Goal: Task Accomplishment & Management: Use online tool/utility

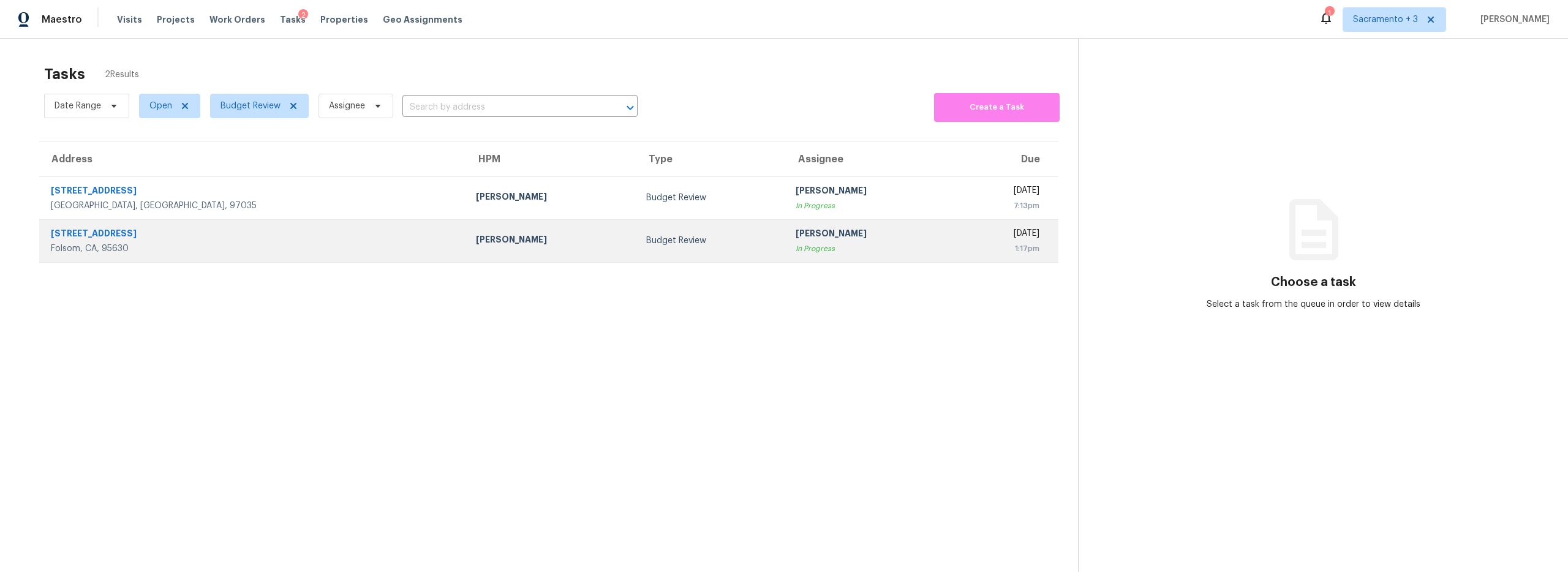
click at [116, 234] on div "4594 Butterfly Ridge Dr" at bounding box center [254, 235] width 406 height 15
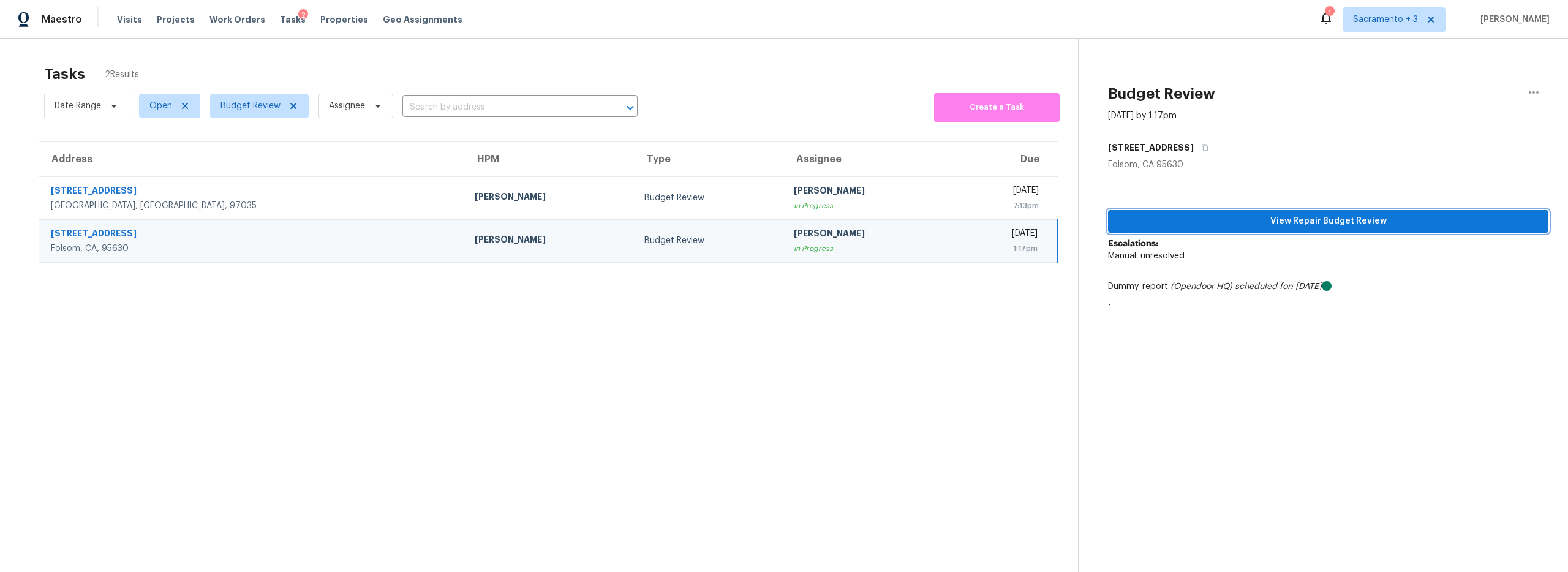
click at [1262, 221] on span "View Repair Budget Review" at bounding box center [1328, 222] width 421 height 15
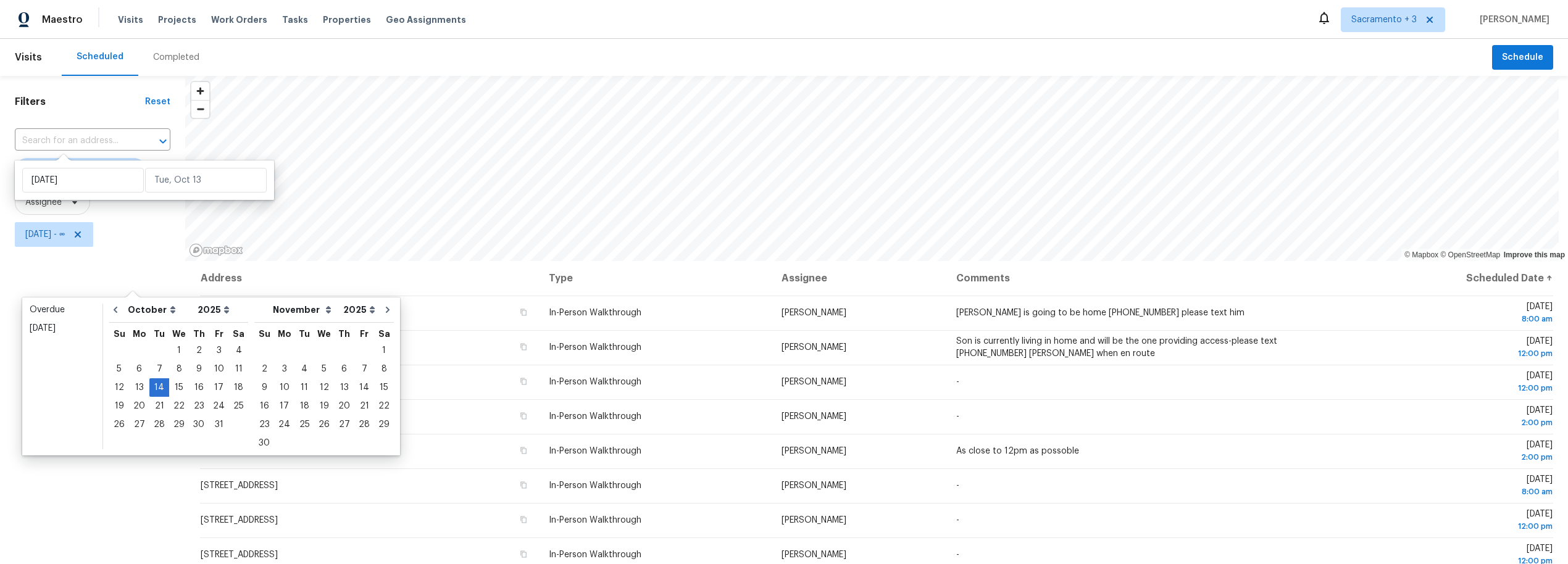
select select "9"
select select "2025"
select select "10"
select select "2025"
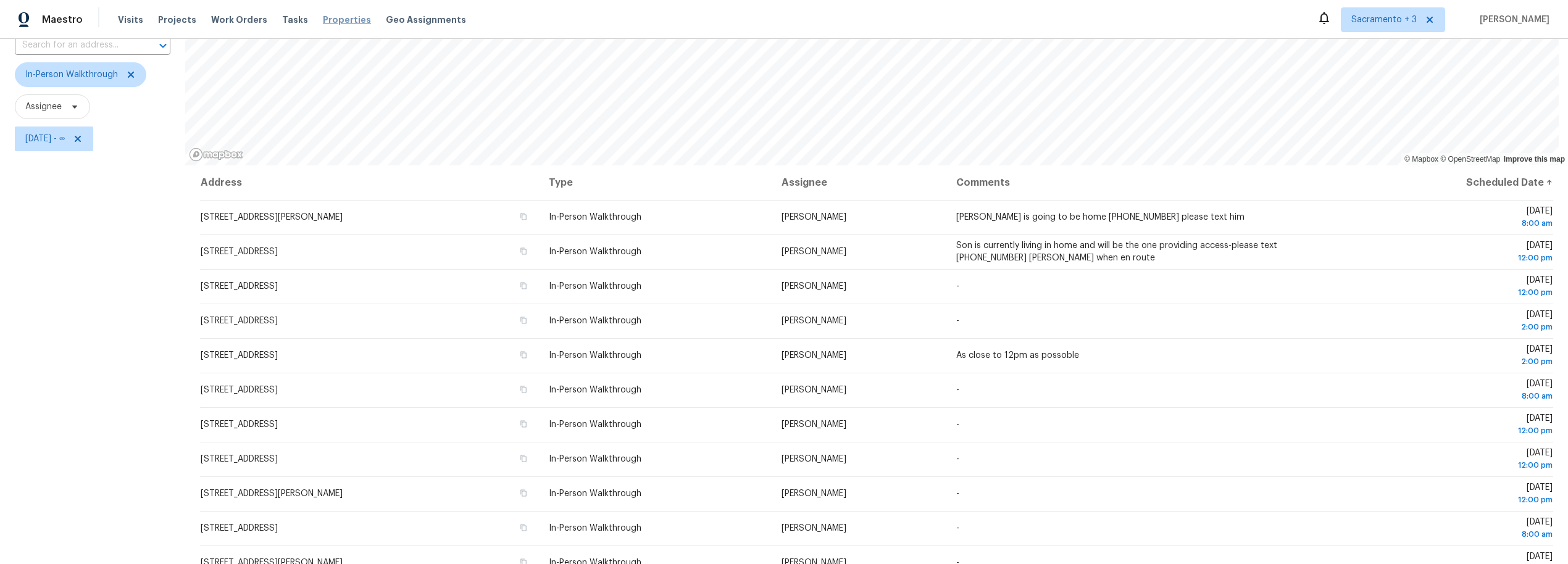
click at [341, 21] on span "Properties" at bounding box center [347, 20] width 48 height 12
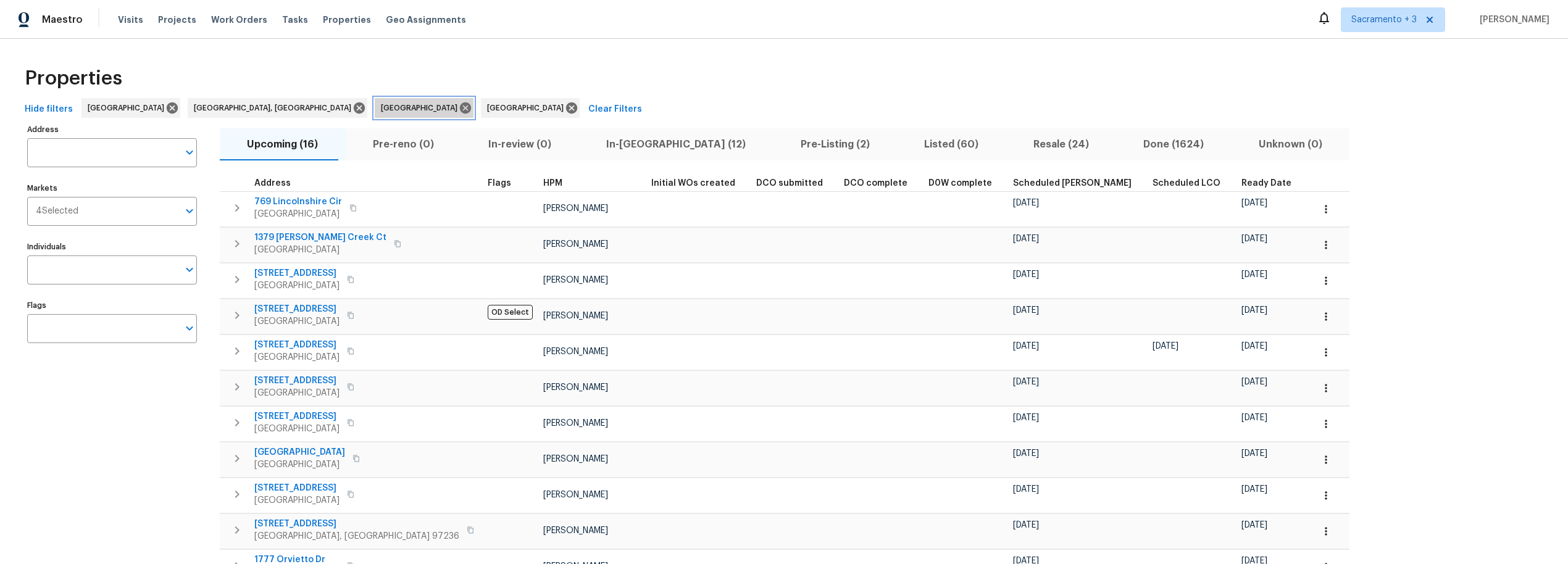
click at [460, 105] on icon at bounding box center [465, 108] width 11 height 11
click at [460, 103] on icon at bounding box center [465, 108] width 11 height 11
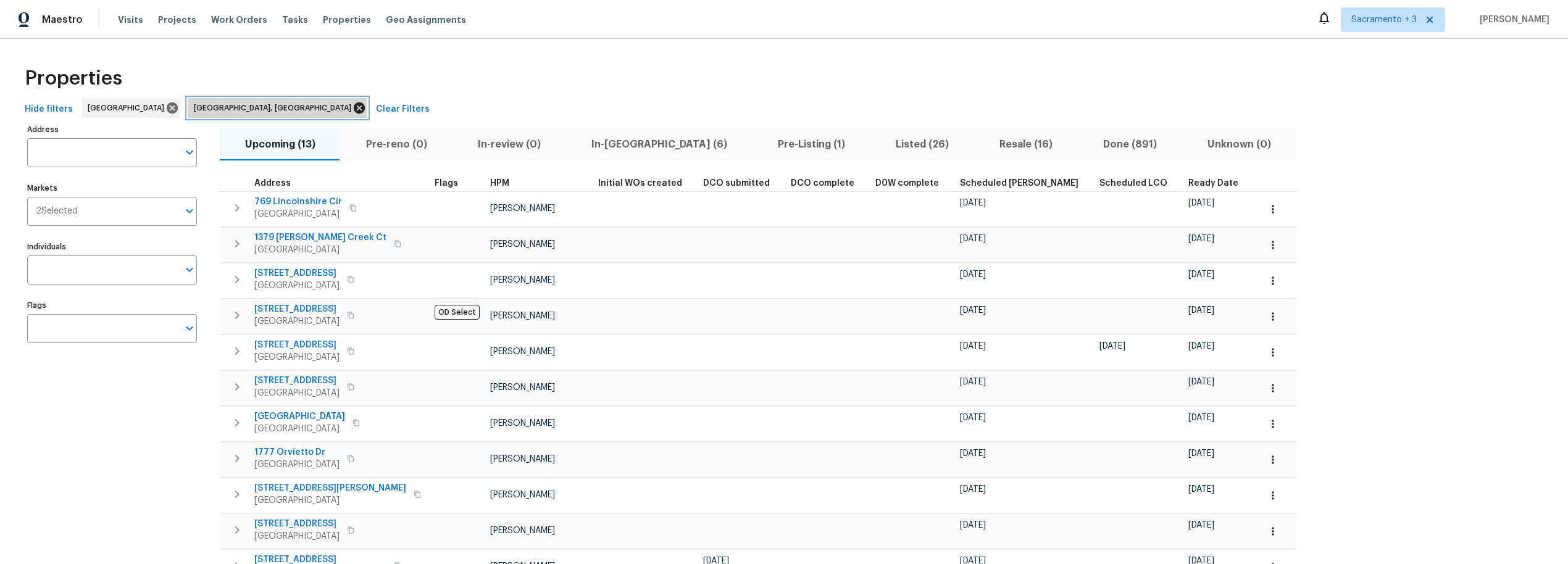
click at [353, 109] on icon at bounding box center [359, 108] width 14 height 14
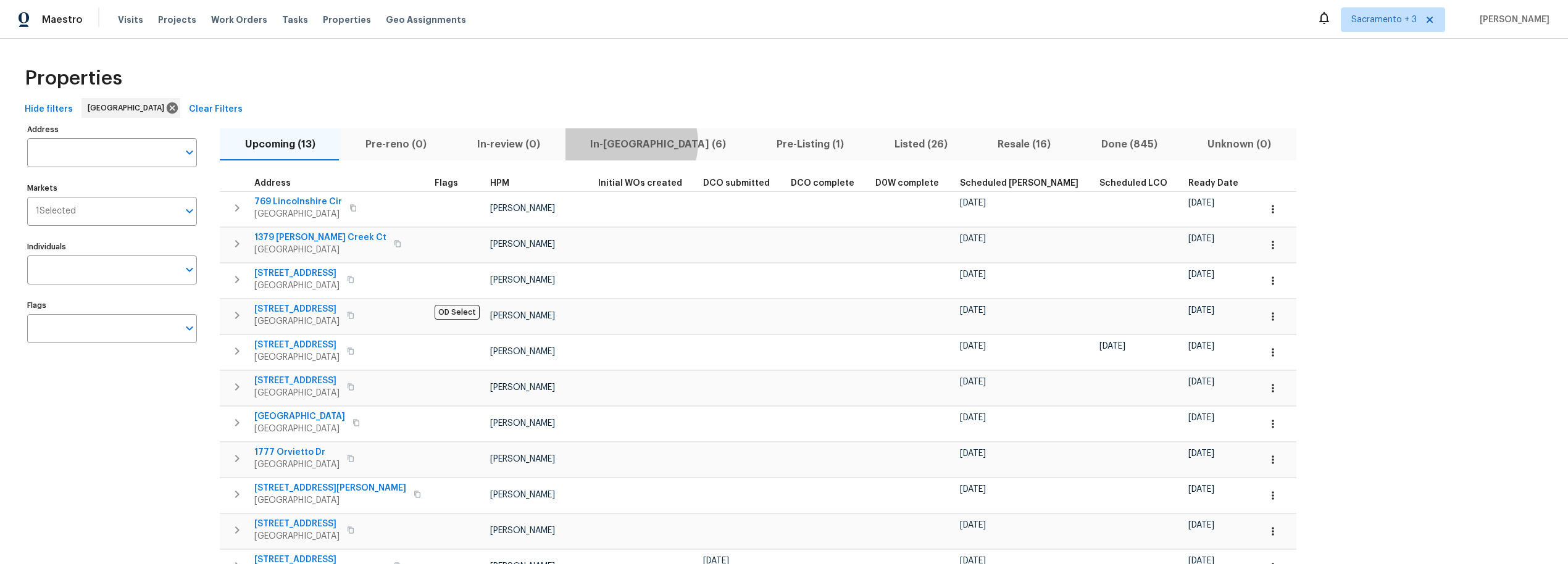
click at [623, 143] on span "In-[GEOGRAPHIC_DATA] (6)" at bounding box center [658, 145] width 172 height 17
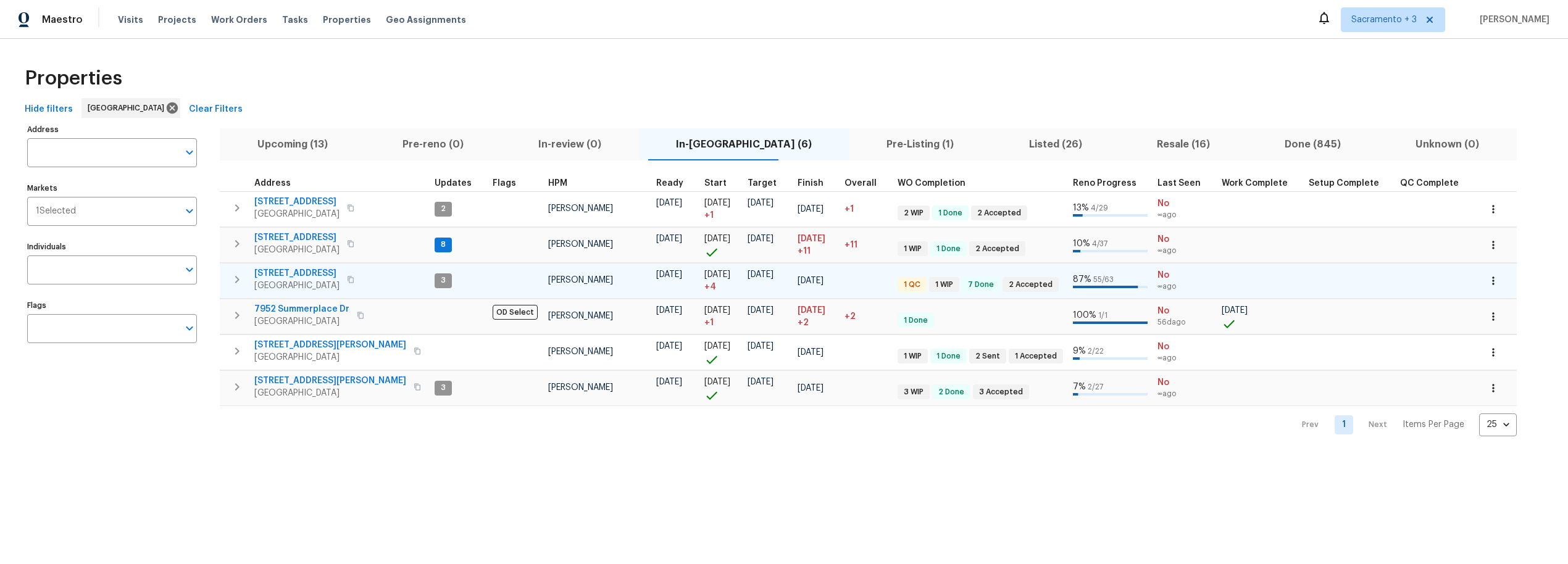
click at [354, 277] on icon "button" at bounding box center [350, 279] width 8 height 8
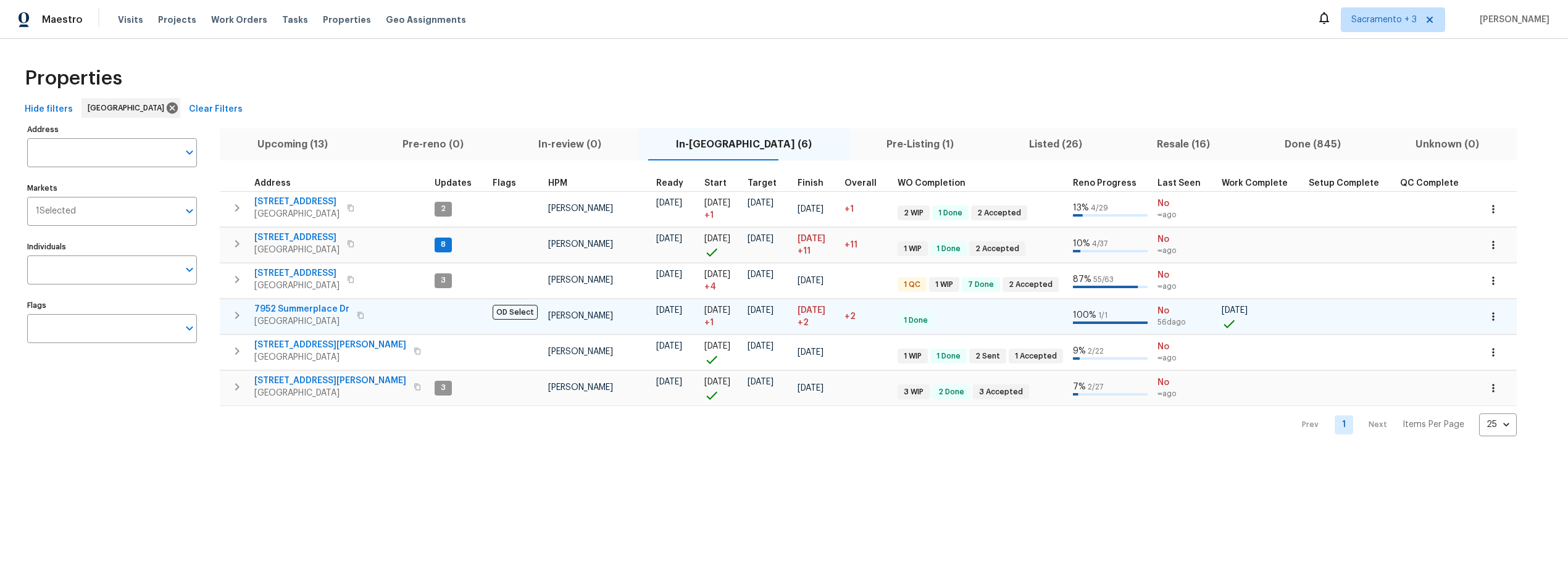
click at [365, 316] on icon "button" at bounding box center [360, 315] width 8 height 8
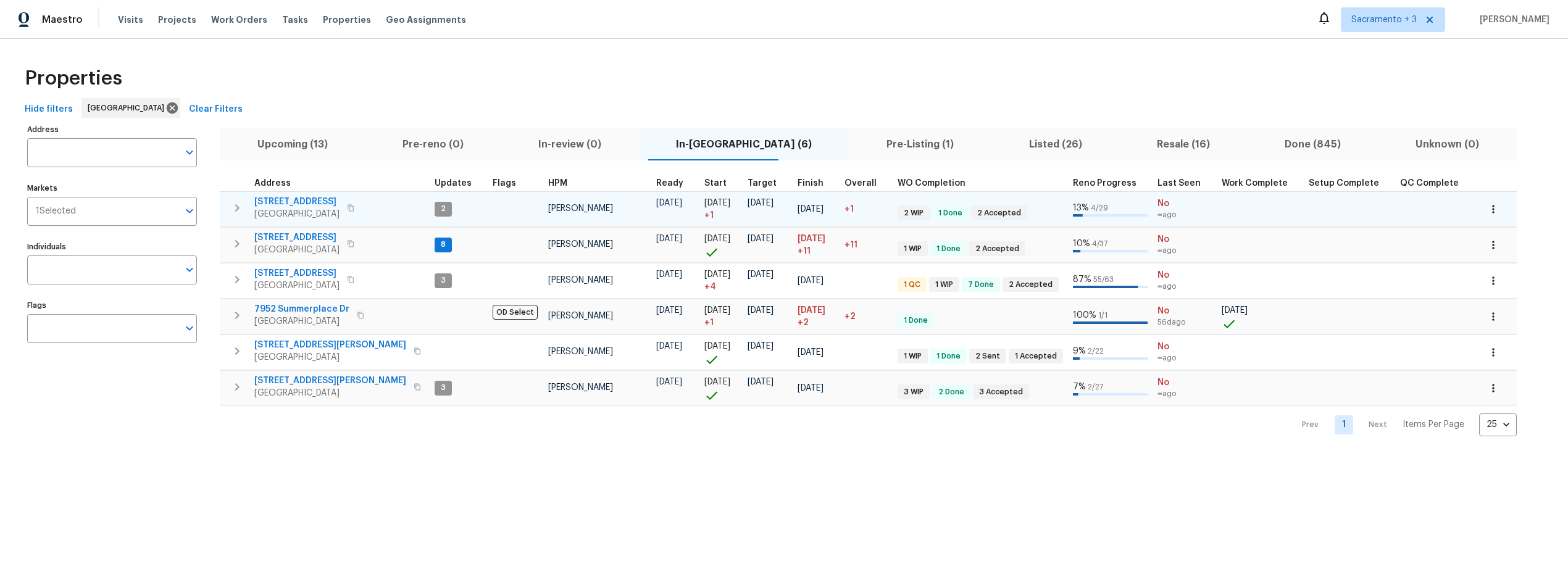
click at [354, 206] on icon "button" at bounding box center [350, 208] width 8 height 8
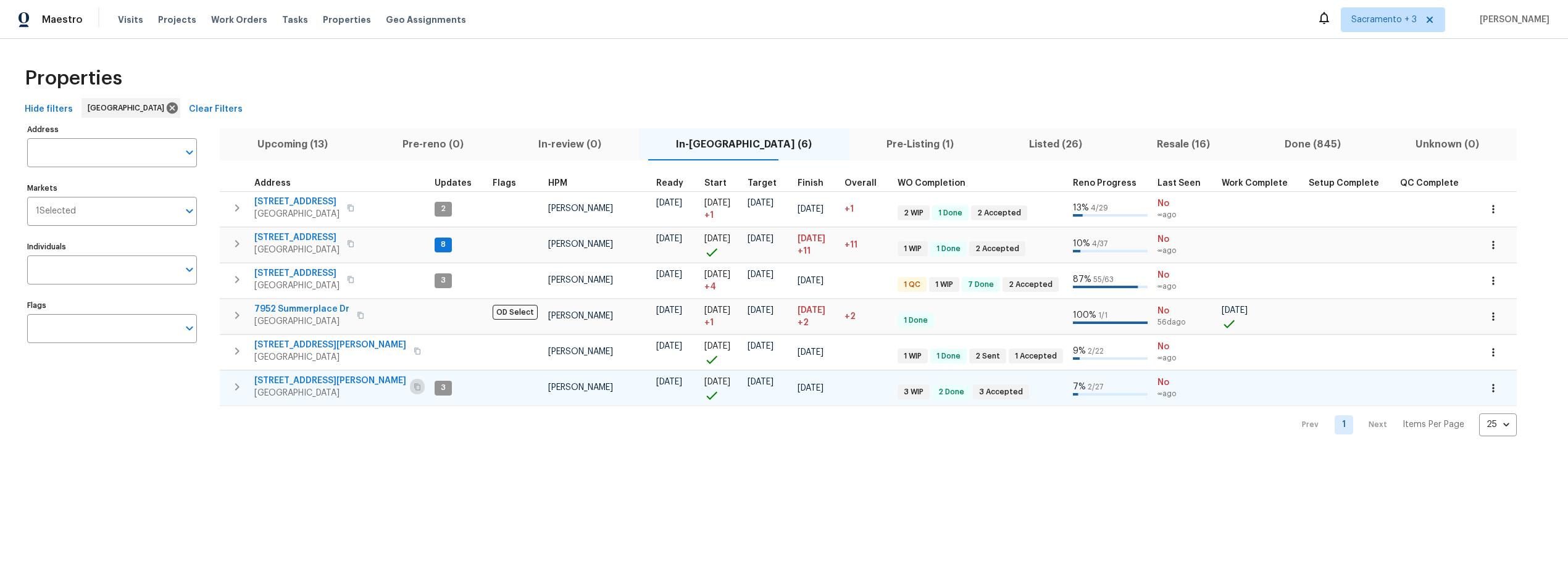
click at [413, 387] on icon "button" at bounding box center [417, 387] width 8 height 8
click at [999, 147] on span "Listed (26)" at bounding box center [1055, 145] width 113 height 17
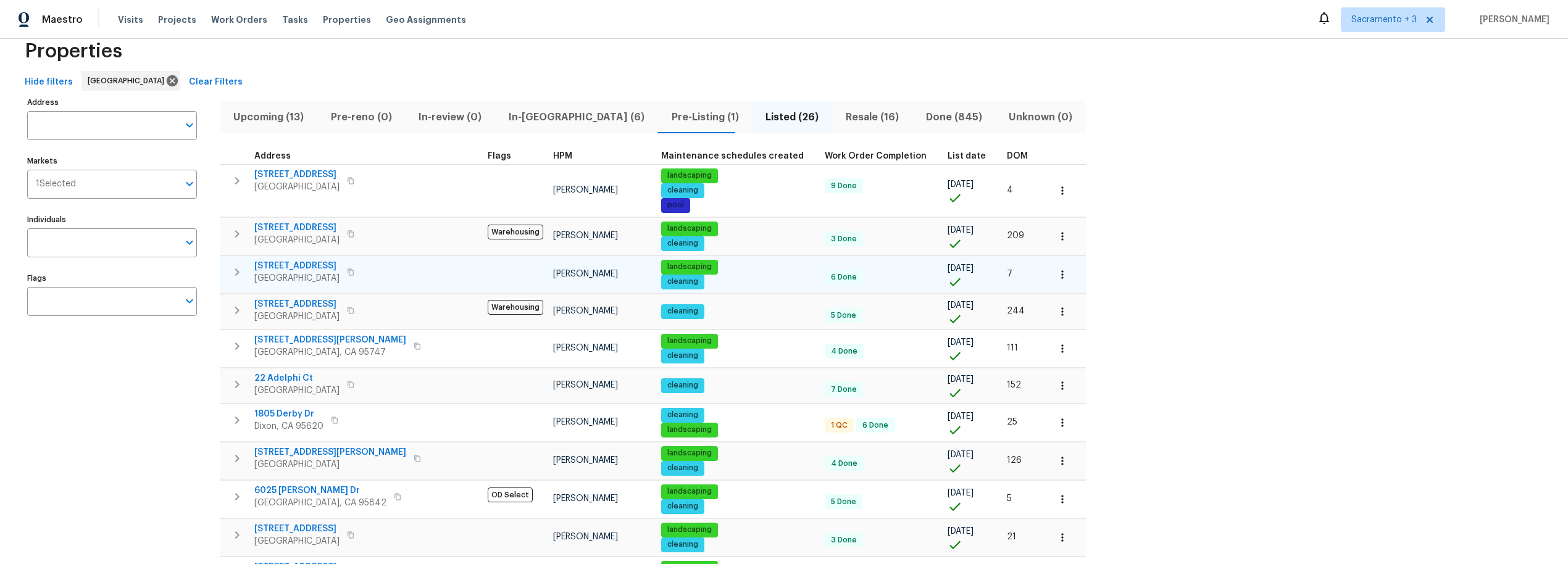
scroll to position [30, 0]
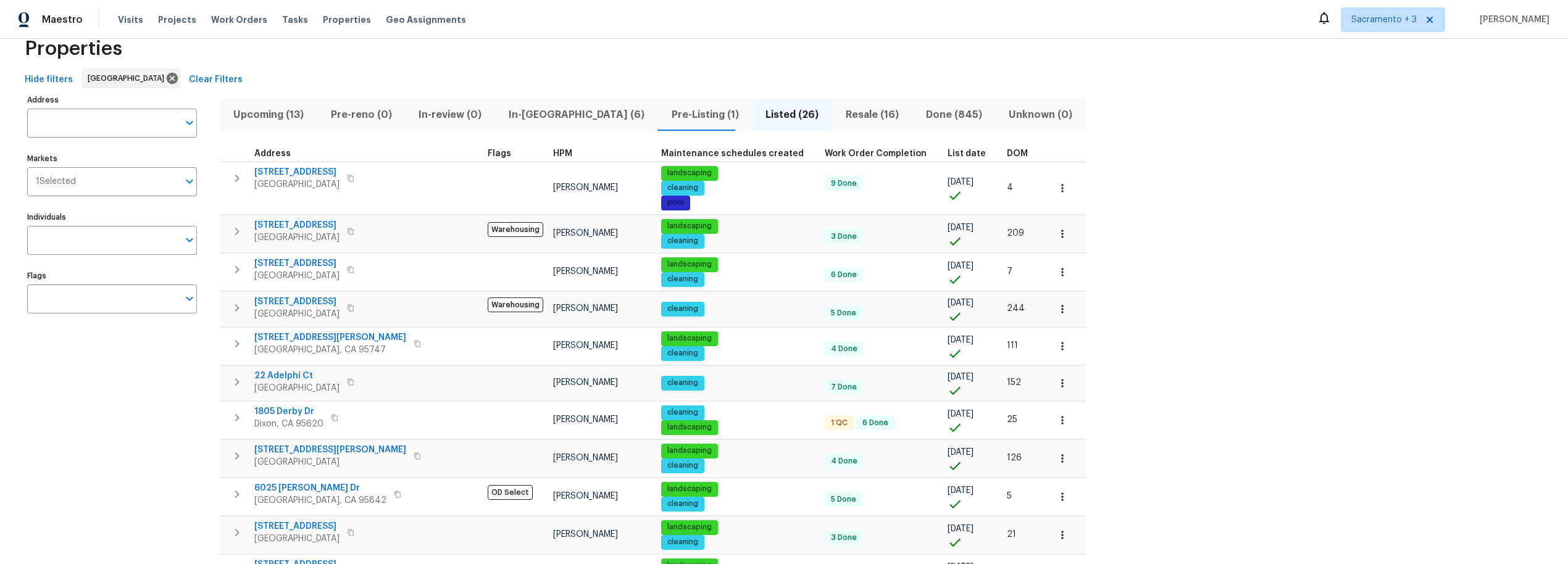
click at [1007, 154] on span "DOM" at bounding box center [1017, 154] width 21 height 9
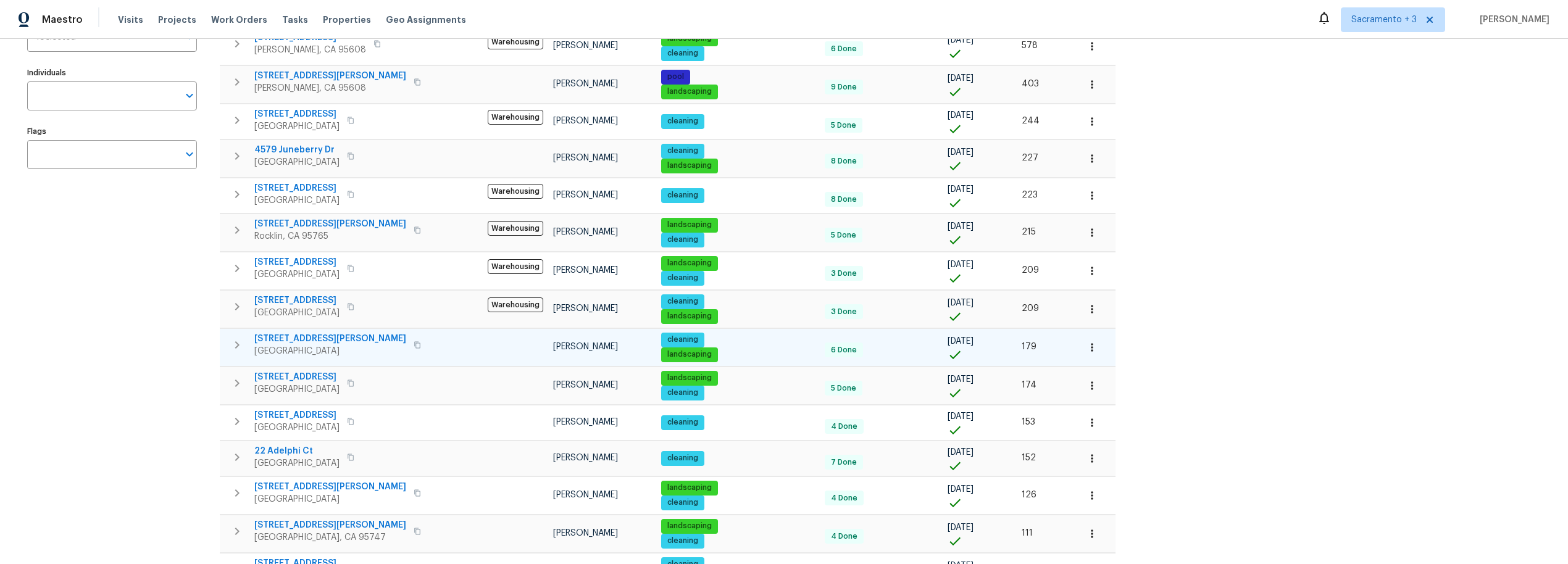
scroll to position [176, 0]
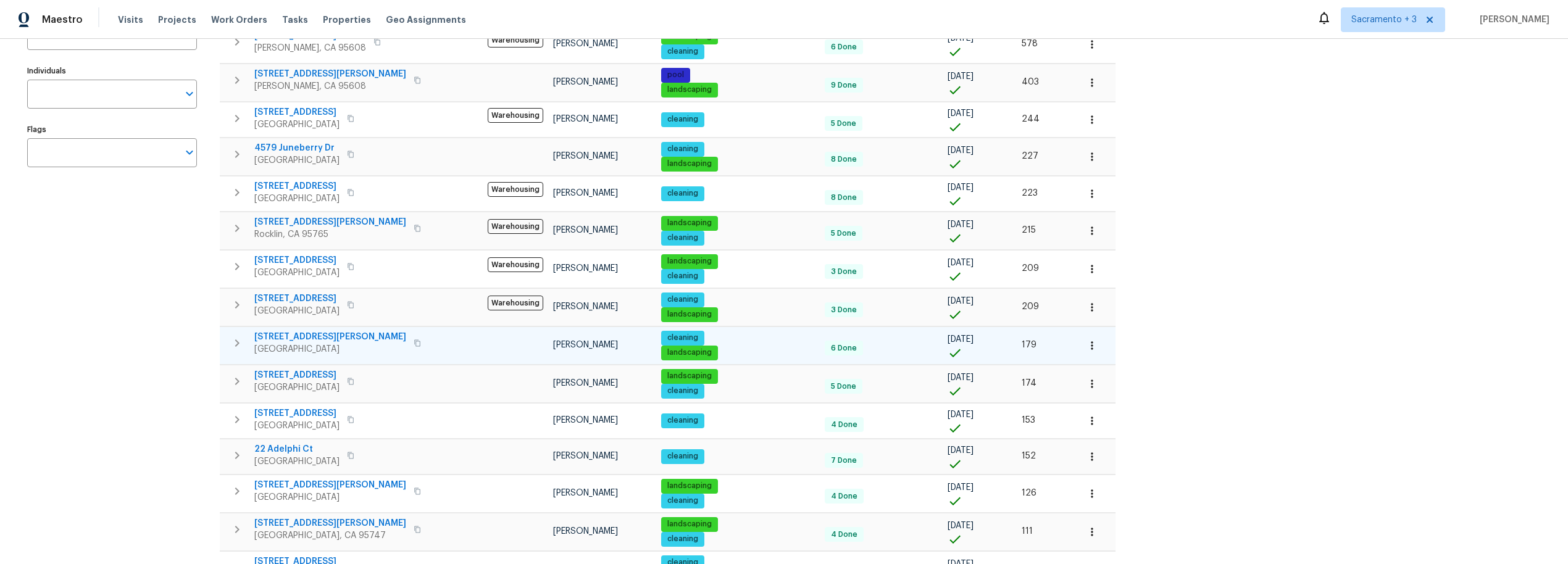
click at [410, 347] on button "button" at bounding box center [417, 343] width 15 height 17
